Goal: Task Accomplishment & Management: Manage account settings

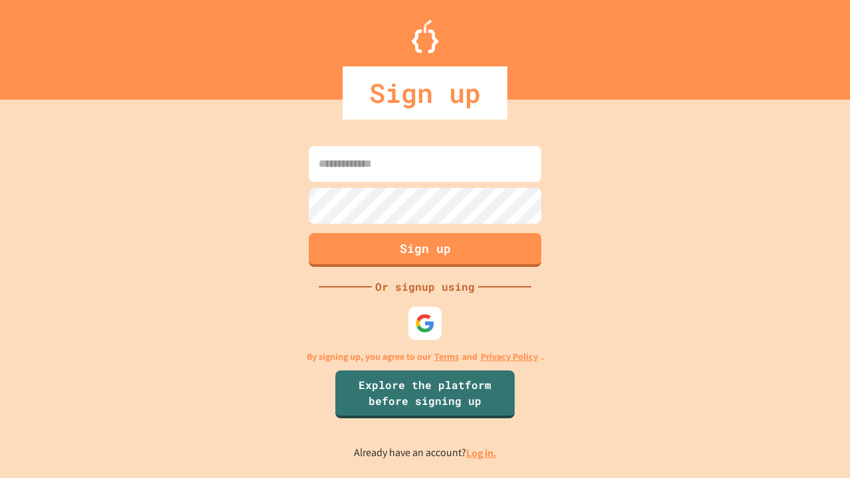
click at [482, 453] on link "Log in." at bounding box center [481, 453] width 31 height 14
